Goal: Understand process/instructions: Learn how to perform a task or action

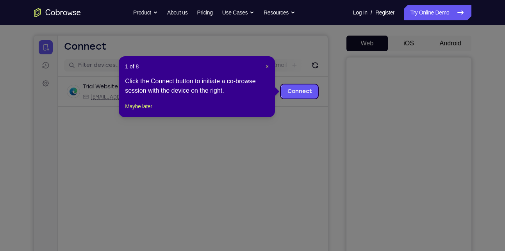
scroll to position [66, 0]
click at [265, 66] on header "1 of 8 ×" at bounding box center [197, 67] width 144 height 8
click at [267, 65] on span "×" at bounding box center [267, 67] width 3 height 6
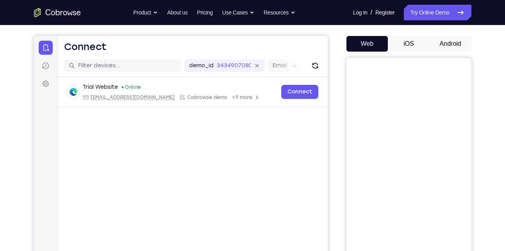
click at [442, 45] on button "Android" at bounding box center [451, 44] width 42 height 16
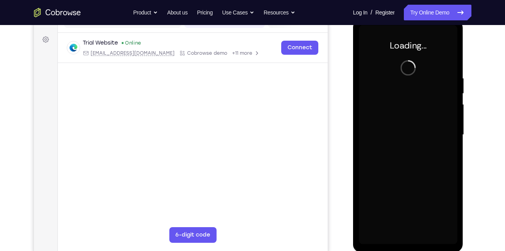
scroll to position [110, 0]
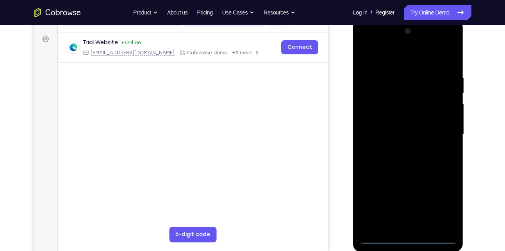
click at [408, 236] on div at bounding box center [408, 134] width 99 height 219
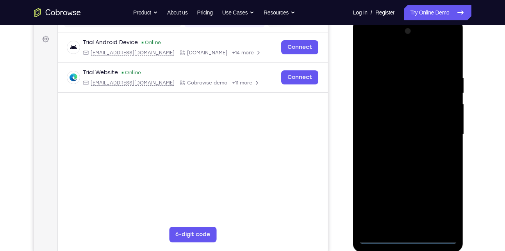
click at [446, 206] on div at bounding box center [408, 134] width 99 height 219
click at [408, 58] on div at bounding box center [408, 134] width 99 height 219
click at [438, 133] on div at bounding box center [408, 134] width 99 height 219
click at [399, 149] on div at bounding box center [408, 134] width 99 height 219
click at [417, 125] on div at bounding box center [408, 134] width 99 height 219
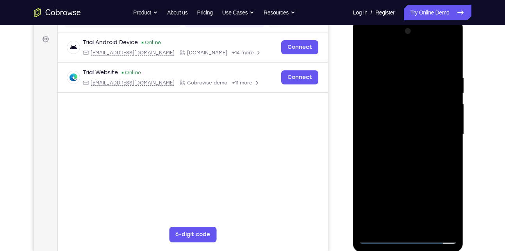
click at [403, 116] on div at bounding box center [408, 134] width 99 height 219
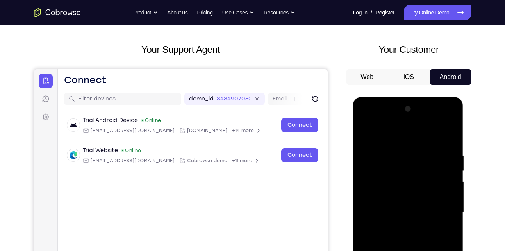
scroll to position [32, 0]
click at [396, 199] on div at bounding box center [408, 212] width 99 height 219
click at [399, 211] on div at bounding box center [408, 212] width 99 height 219
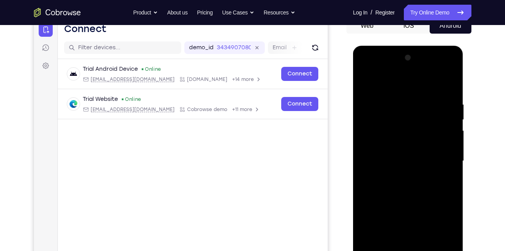
scroll to position [85, 0]
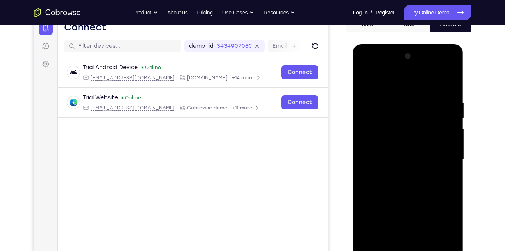
click at [407, 179] on div at bounding box center [408, 159] width 99 height 219
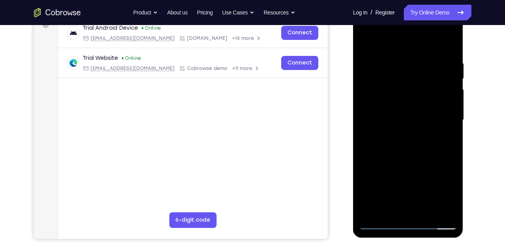
scroll to position [125, 0]
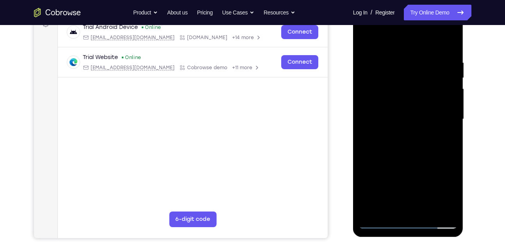
click at [446, 128] on div at bounding box center [408, 119] width 99 height 219
click at [394, 104] on div at bounding box center [408, 119] width 99 height 219
click at [410, 119] on div at bounding box center [408, 119] width 99 height 219
click at [407, 140] on div at bounding box center [408, 119] width 99 height 219
click at [372, 131] on div at bounding box center [408, 119] width 99 height 219
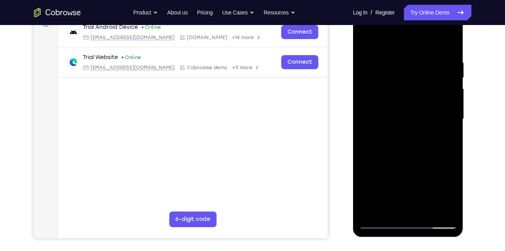
click at [380, 115] on div at bounding box center [408, 119] width 99 height 219
click at [396, 139] on div at bounding box center [408, 119] width 99 height 219
click at [377, 131] on div at bounding box center [408, 119] width 99 height 219
click at [380, 118] on div at bounding box center [408, 119] width 99 height 219
click at [385, 145] on div at bounding box center [408, 119] width 99 height 219
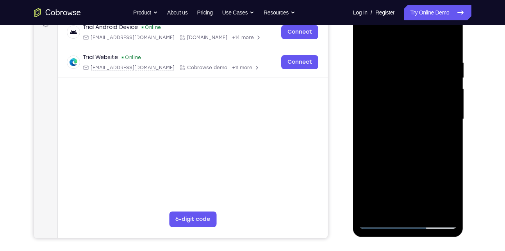
drag, startPoint x: 385, startPoint y: 45, endPoint x: 730, endPoint y: 23, distance: 345.5
click at [376, 19] on div at bounding box center [408, 119] width 99 height 219
click at [399, 174] on div at bounding box center [408, 119] width 99 height 219
click at [441, 91] on div at bounding box center [408, 119] width 99 height 219
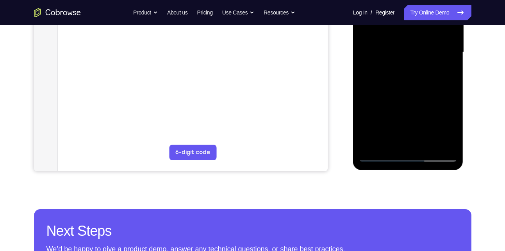
scroll to position [193, 0]
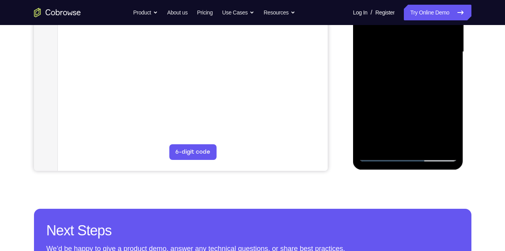
click at [417, 147] on div at bounding box center [408, 52] width 99 height 219
drag, startPoint x: 417, startPoint y: 136, endPoint x: 412, endPoint y: 116, distance: 21.3
click at [412, 116] on div at bounding box center [408, 52] width 99 height 219
click at [407, 139] on div at bounding box center [408, 52] width 99 height 219
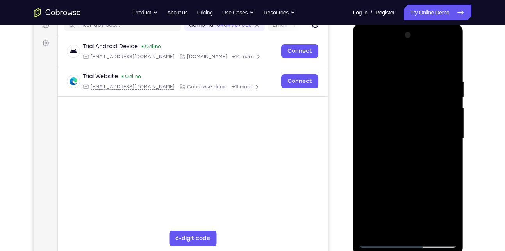
scroll to position [106, 0]
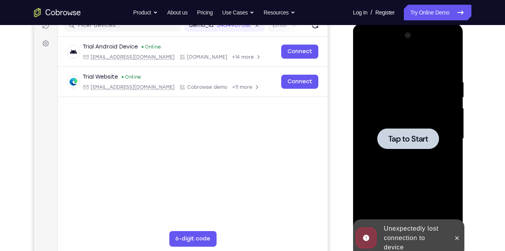
click at [389, 136] on span "Tap to Start" at bounding box center [409, 139] width 40 height 8
